Goal: Navigation & Orientation: Find specific page/section

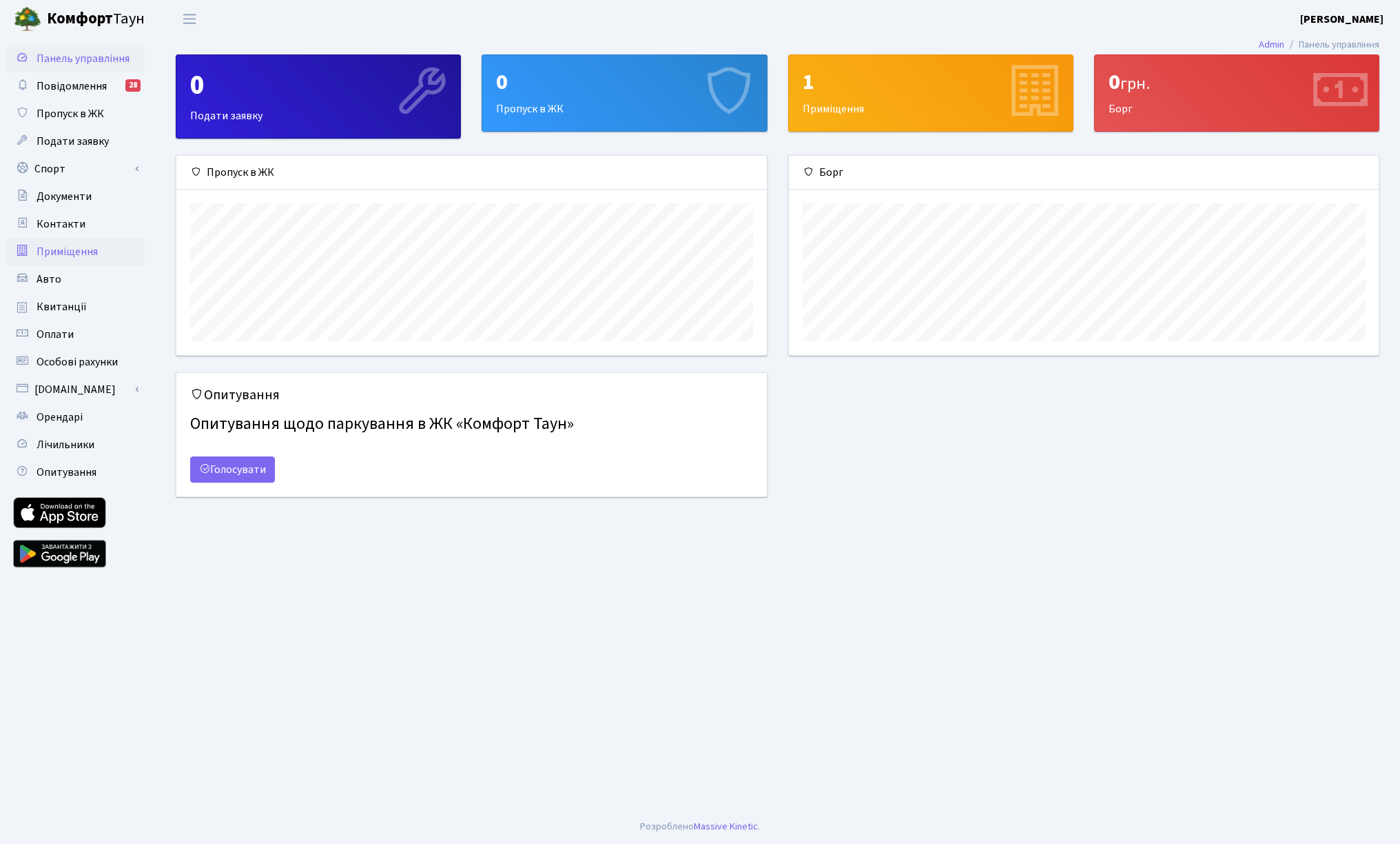
scroll to position [199, 590]
click at [59, 332] on span "Оплати" at bounding box center [55, 335] width 37 height 15
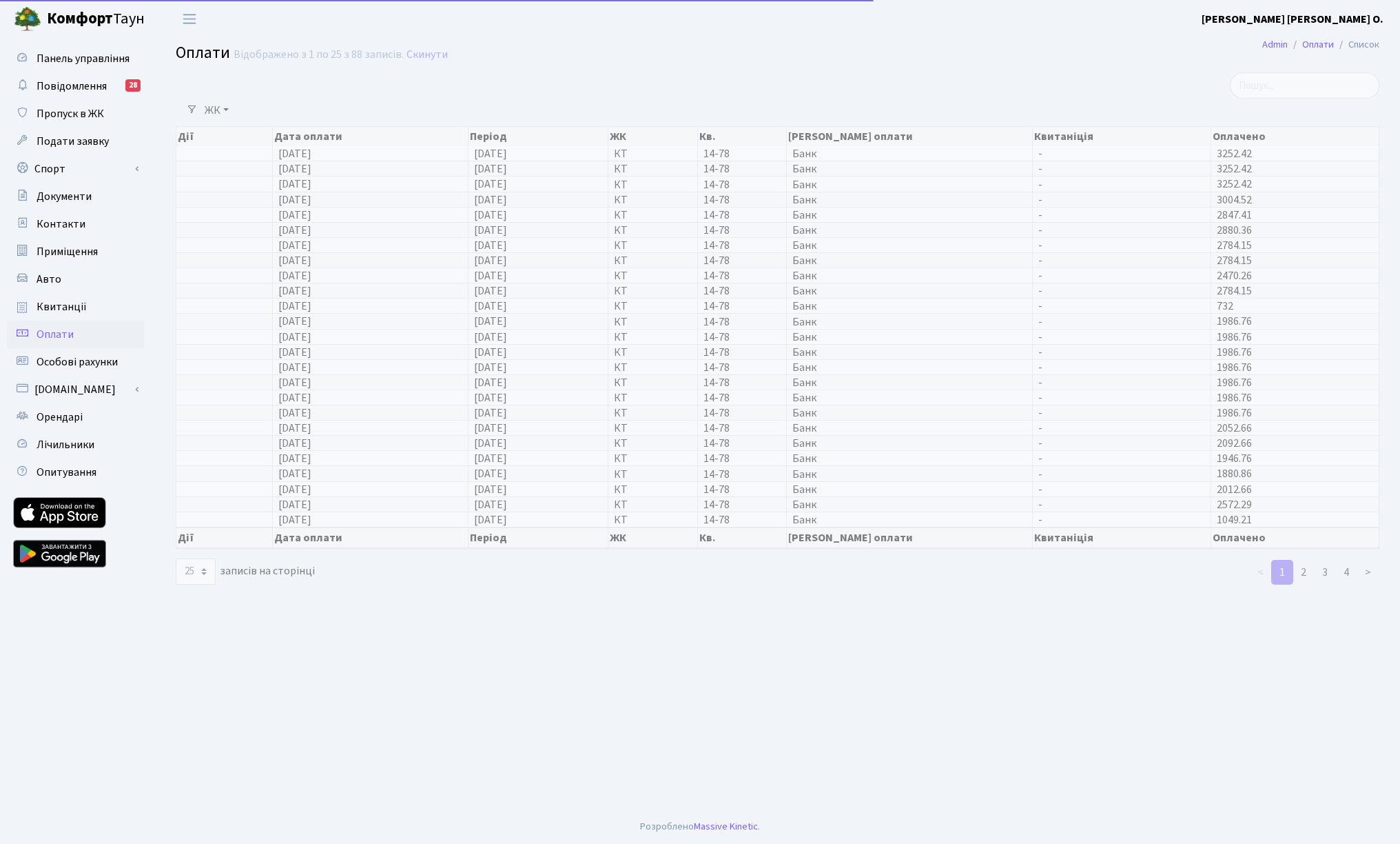
select select "25"
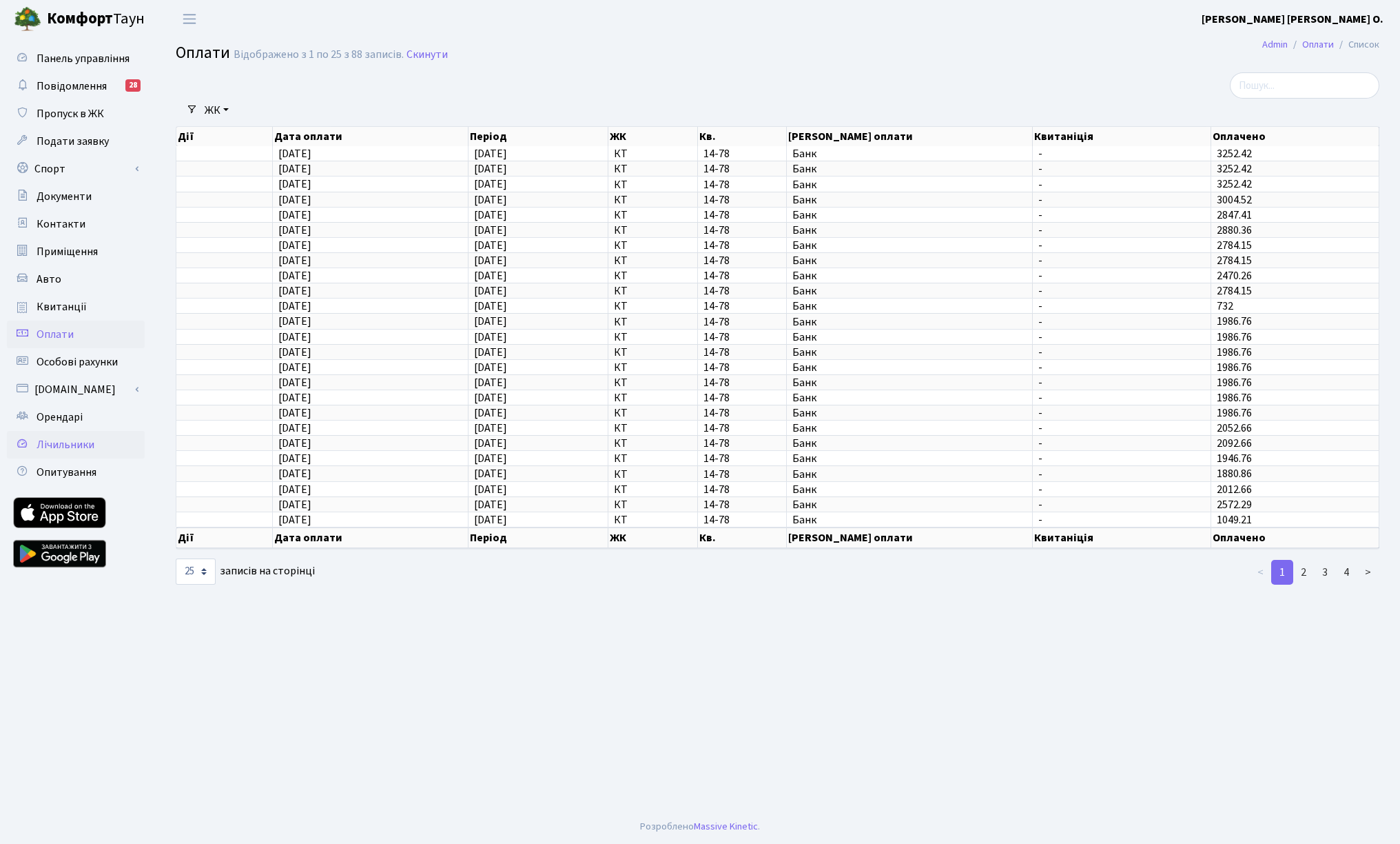
click at [68, 447] on span "Лічильники" at bounding box center [66, 445] width 58 height 15
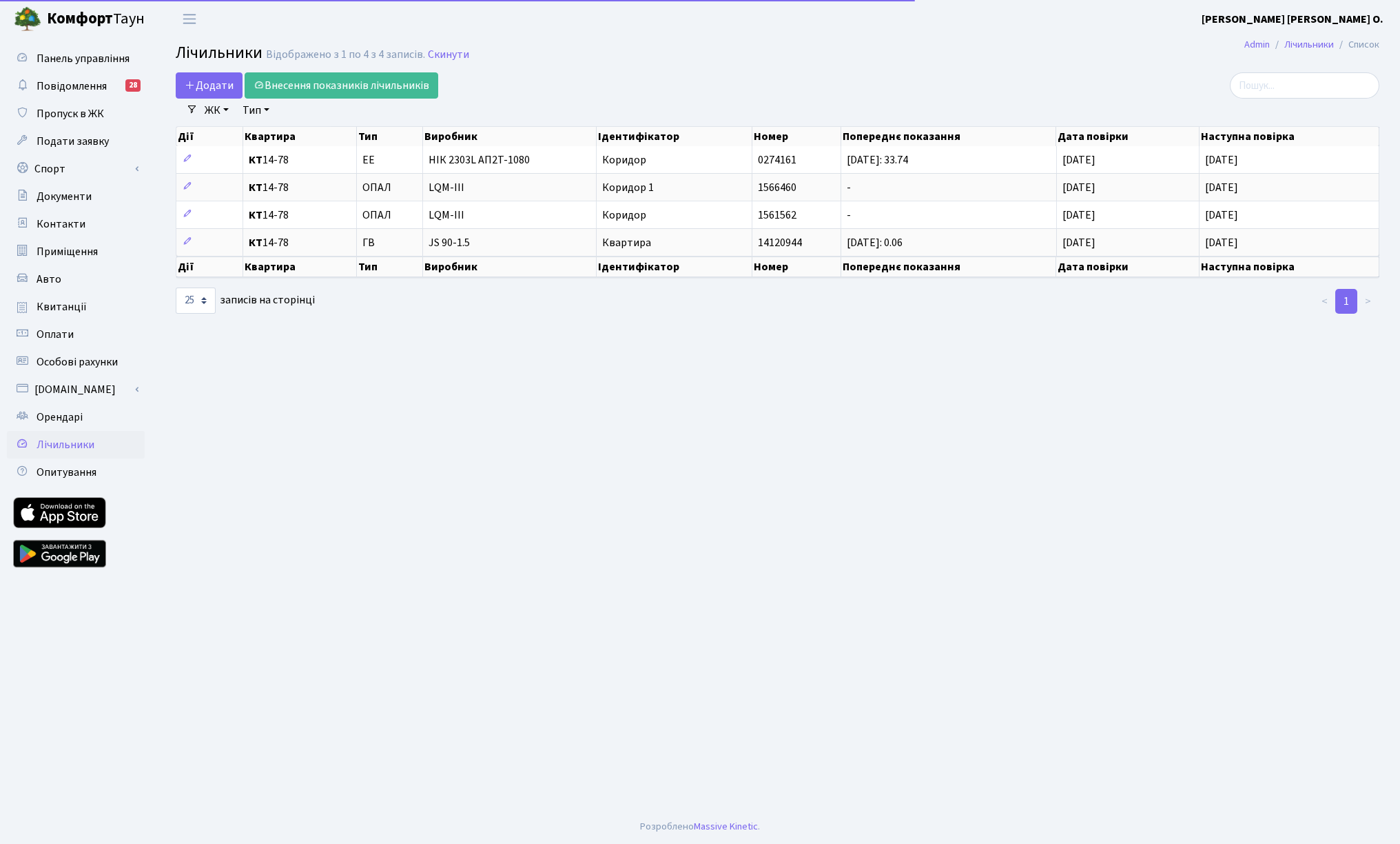
select select "25"
click at [90, 57] on span "Панель управління" at bounding box center [83, 59] width 93 height 15
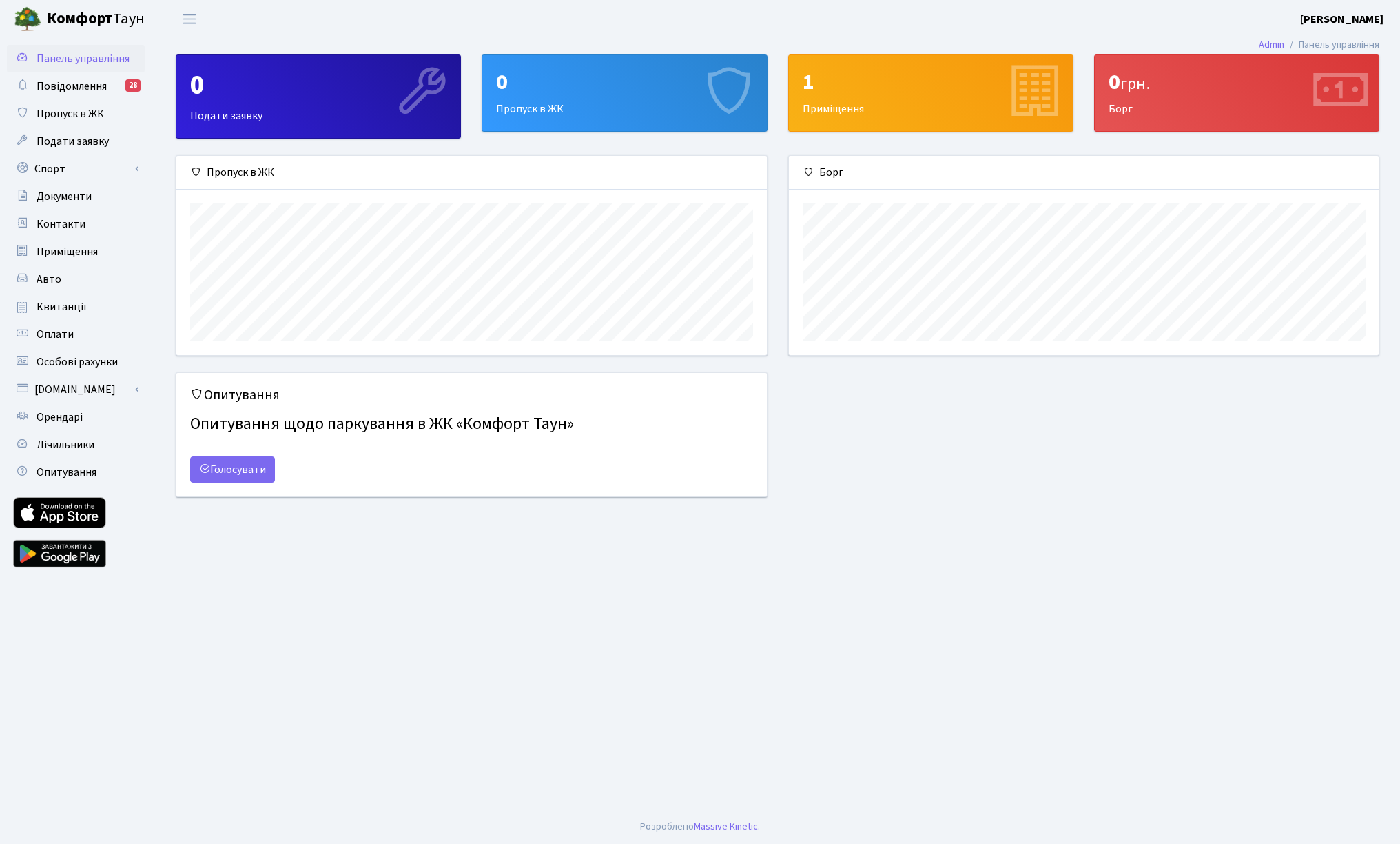
scroll to position [199, 590]
